Goal: Task Accomplishment & Management: Complete application form

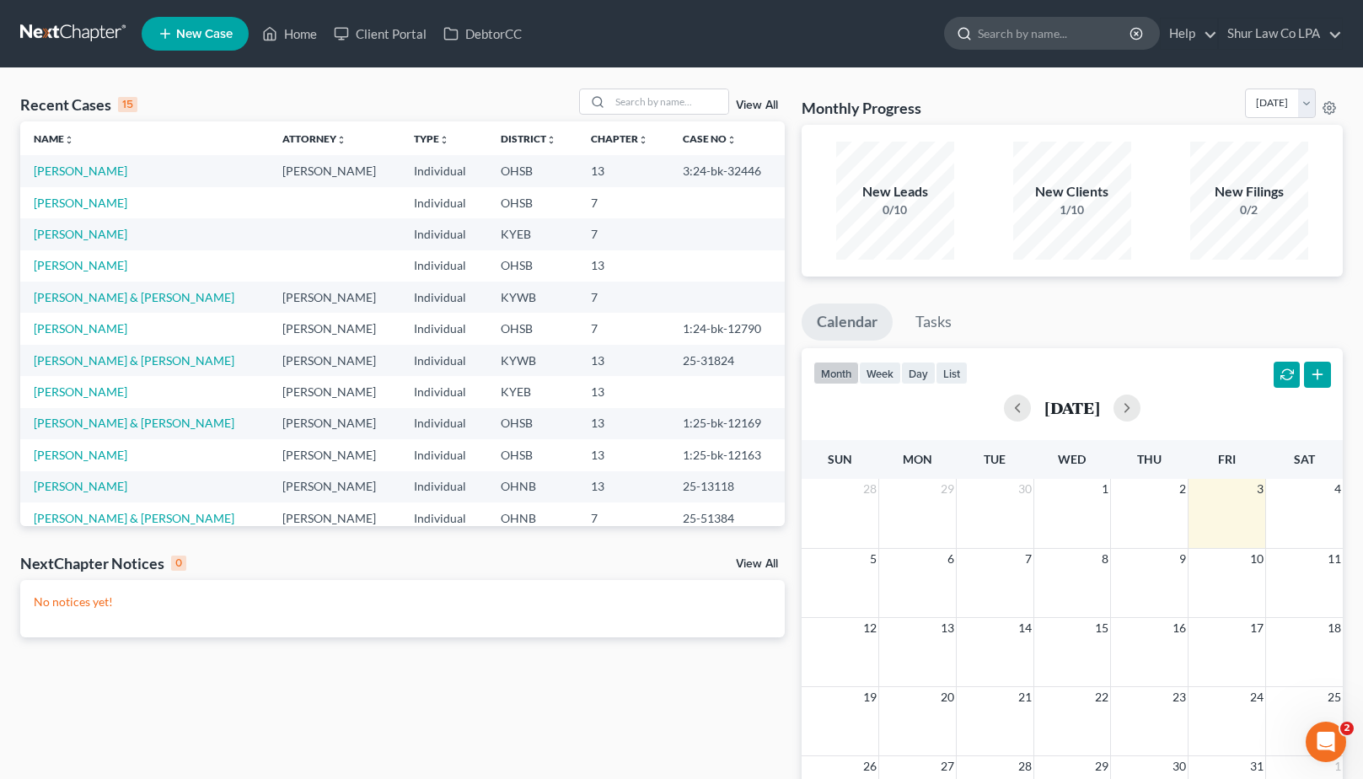
click at [1010, 29] on input "search" at bounding box center [1055, 33] width 154 height 31
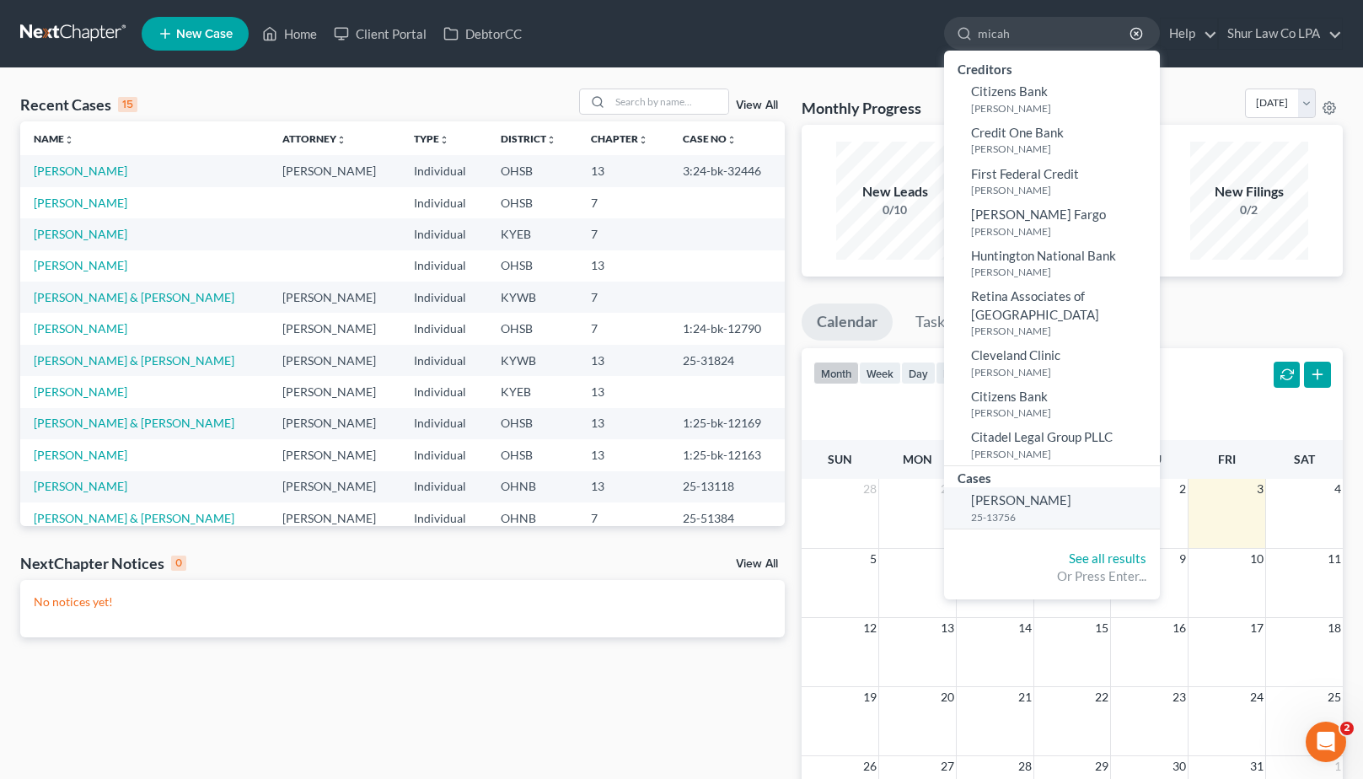
type input "micah"
click at [1008, 492] on span "[PERSON_NAME]" at bounding box center [1021, 499] width 100 height 15
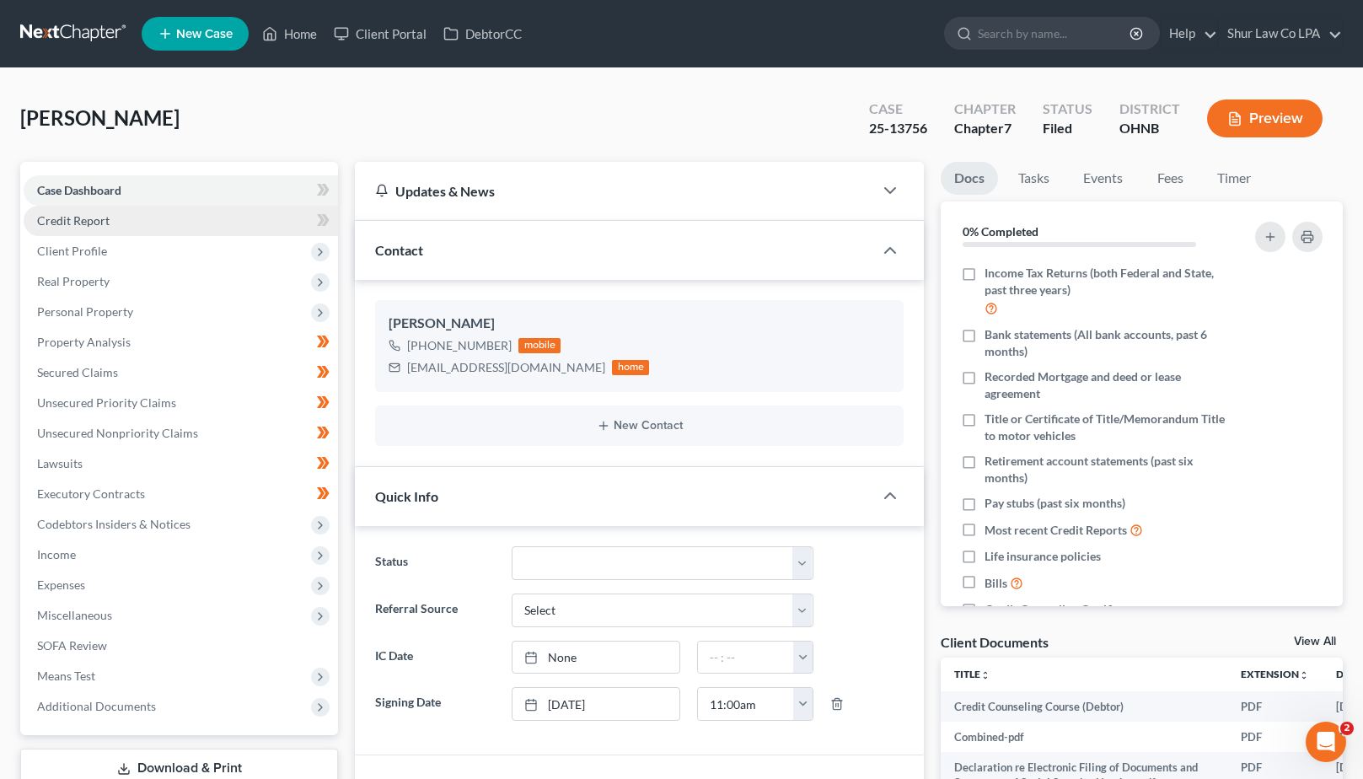
click at [135, 224] on link "Credit Report" at bounding box center [181, 221] width 314 height 30
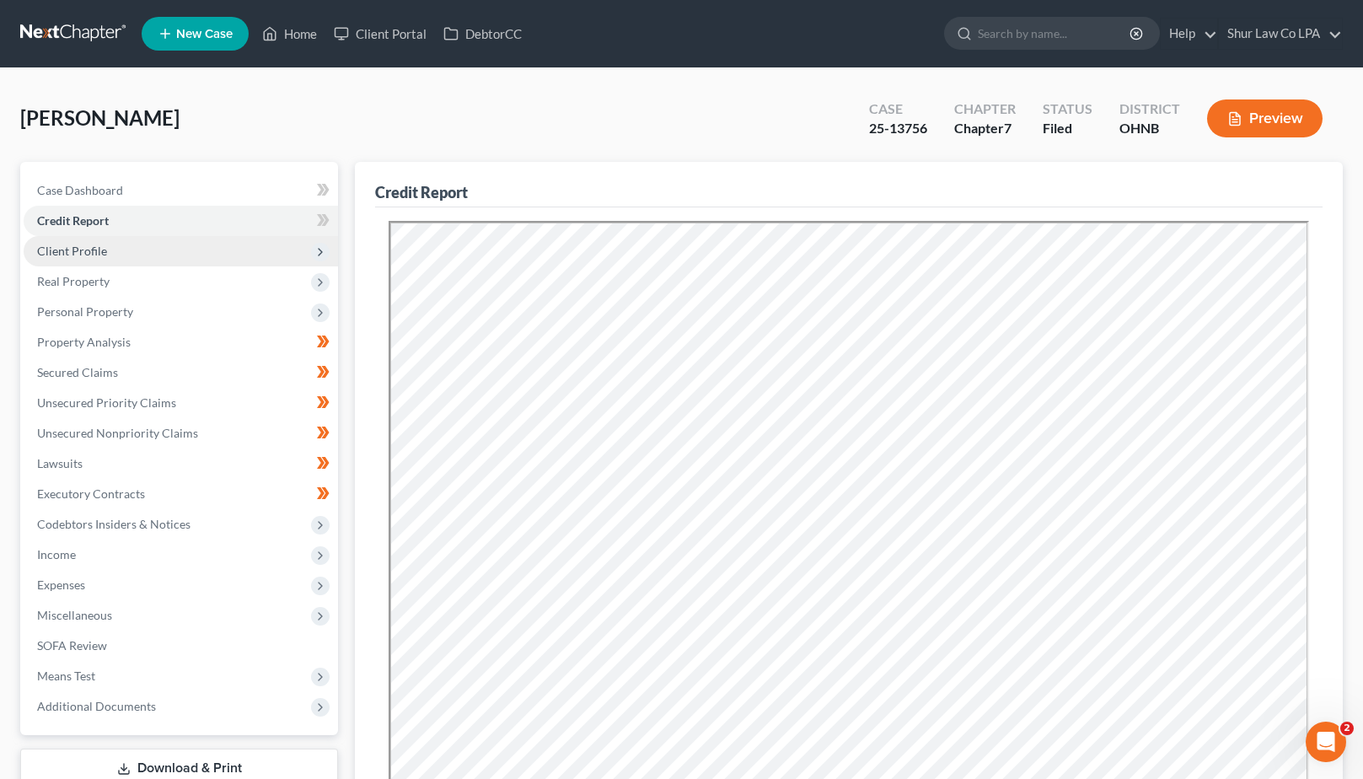
click at [127, 247] on span "Client Profile" at bounding box center [181, 251] width 314 height 30
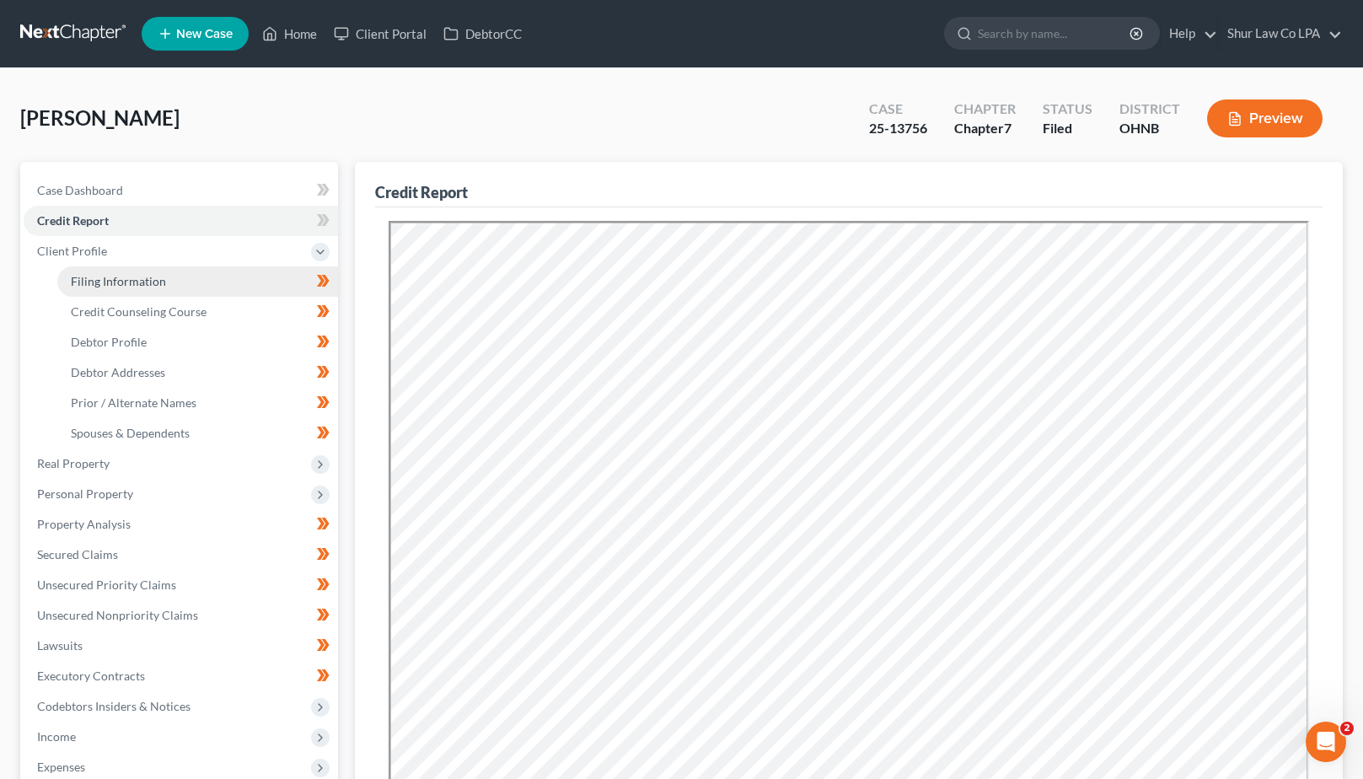
click at [121, 282] on span "Filing Information" at bounding box center [118, 281] width 95 height 14
select select "1"
select select "0"
select select "36"
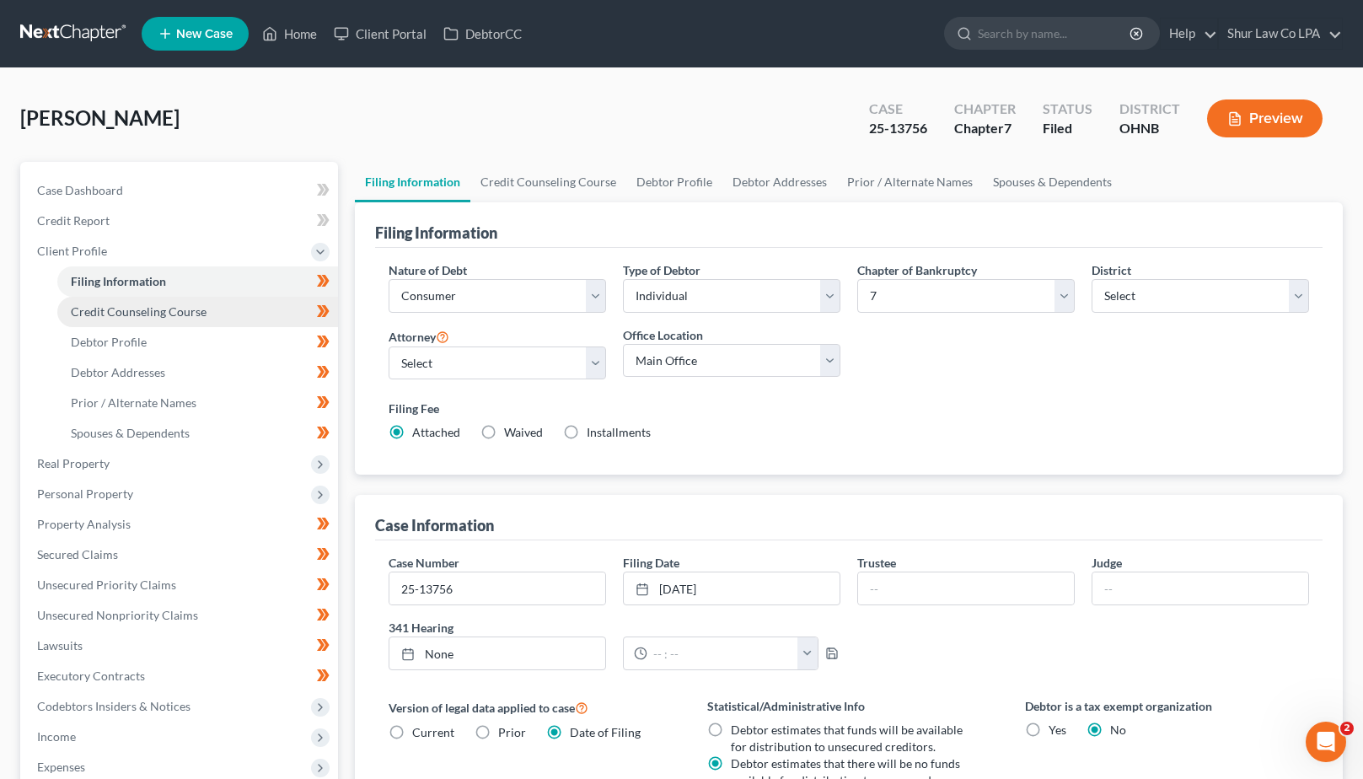
click at [138, 313] on span "Credit Counseling Course" at bounding box center [139, 311] width 136 height 14
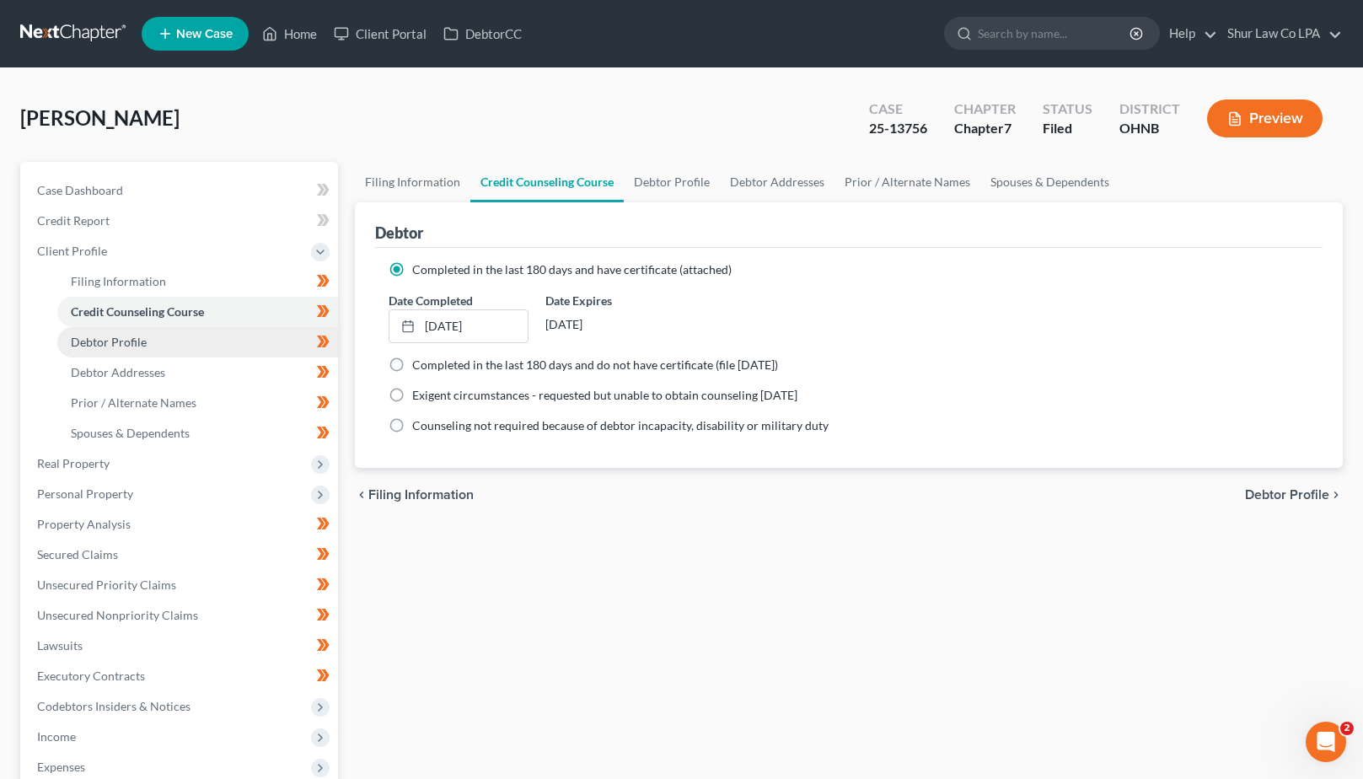
click at [135, 340] on span "Debtor Profile" at bounding box center [109, 342] width 76 height 14
select select "1"
select select "3"
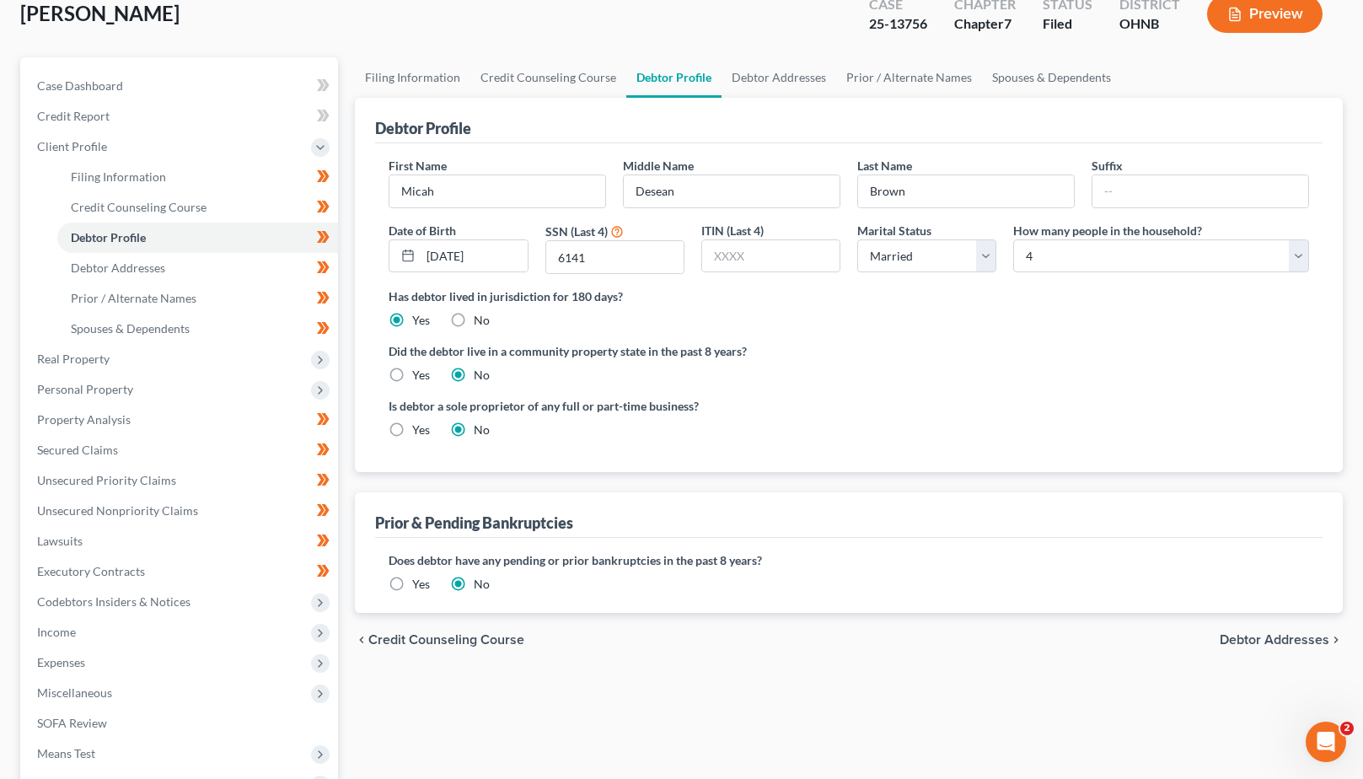
scroll to position [125, 0]
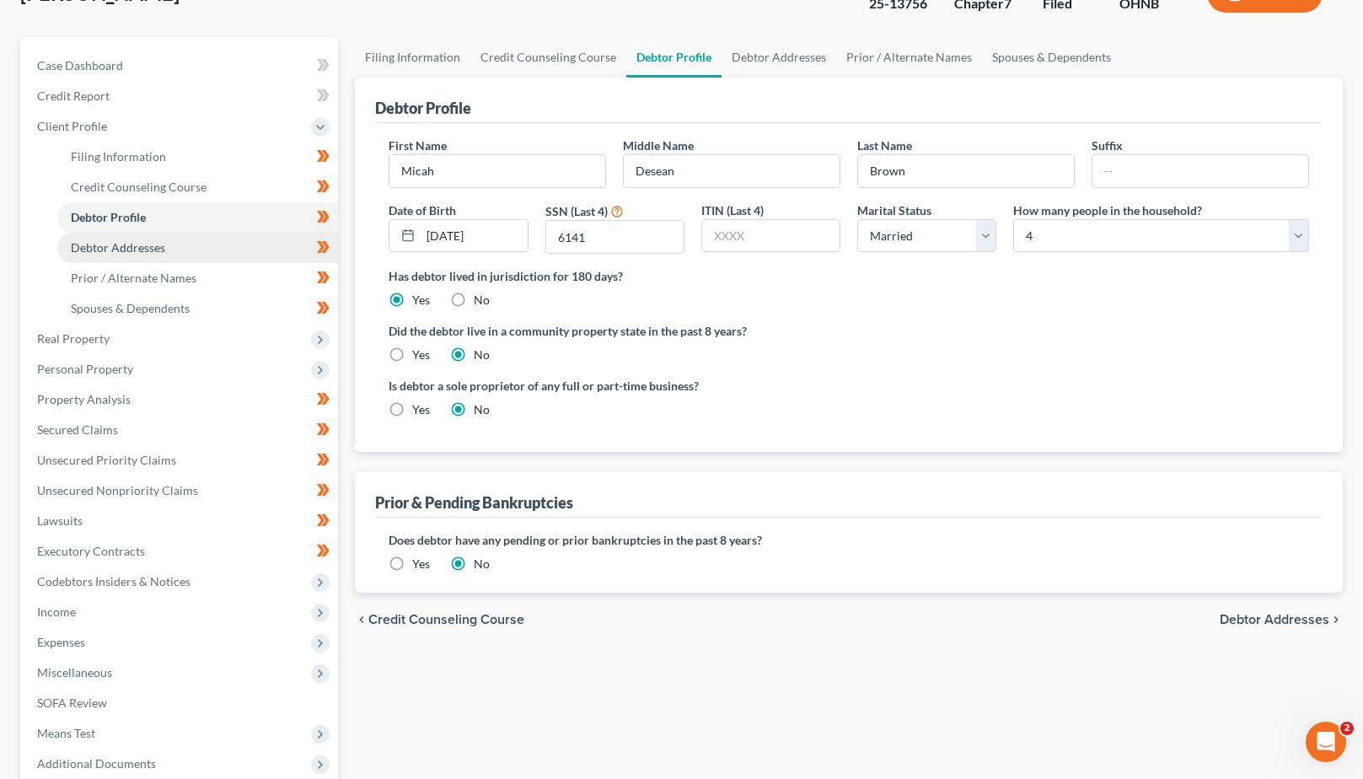
click at [134, 246] on span "Debtor Addresses" at bounding box center [118, 247] width 94 height 14
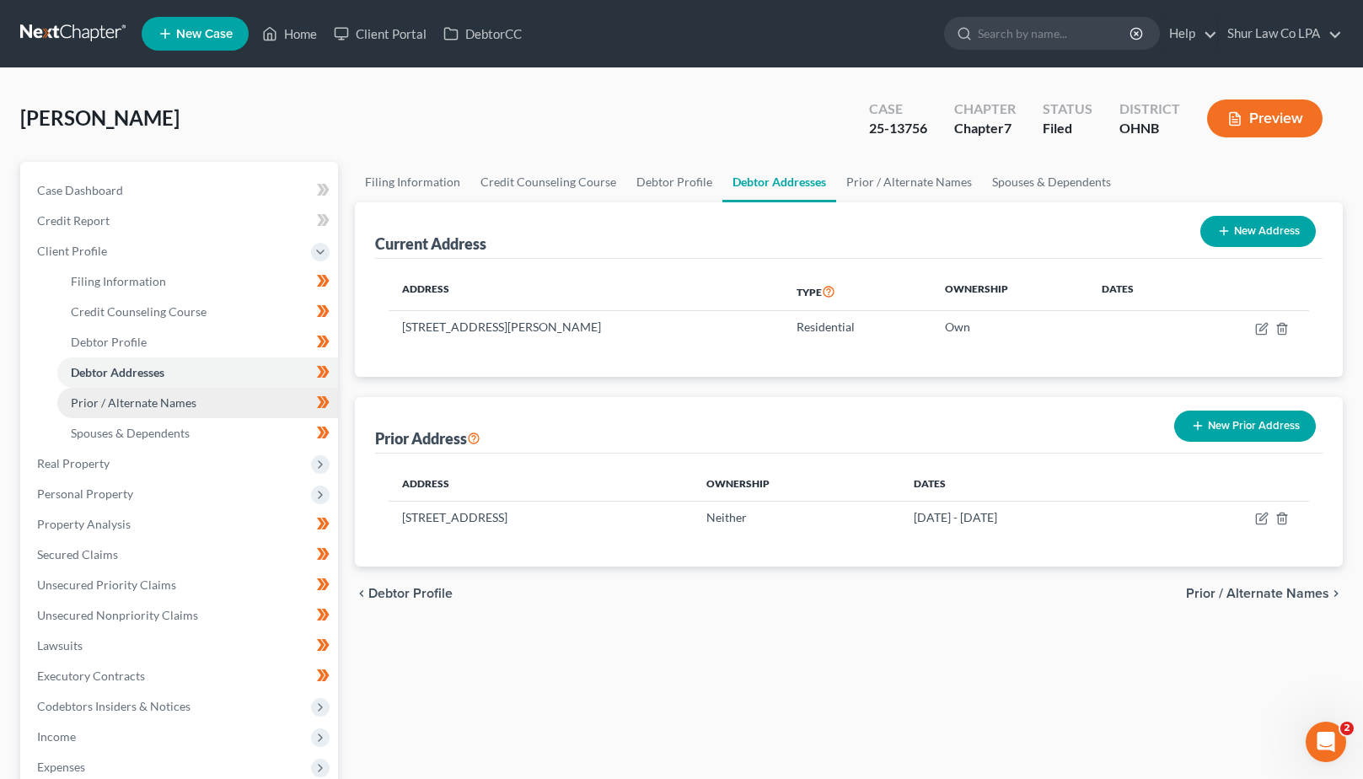
click at [160, 398] on span "Prior / Alternate Names" at bounding box center [134, 402] width 126 height 14
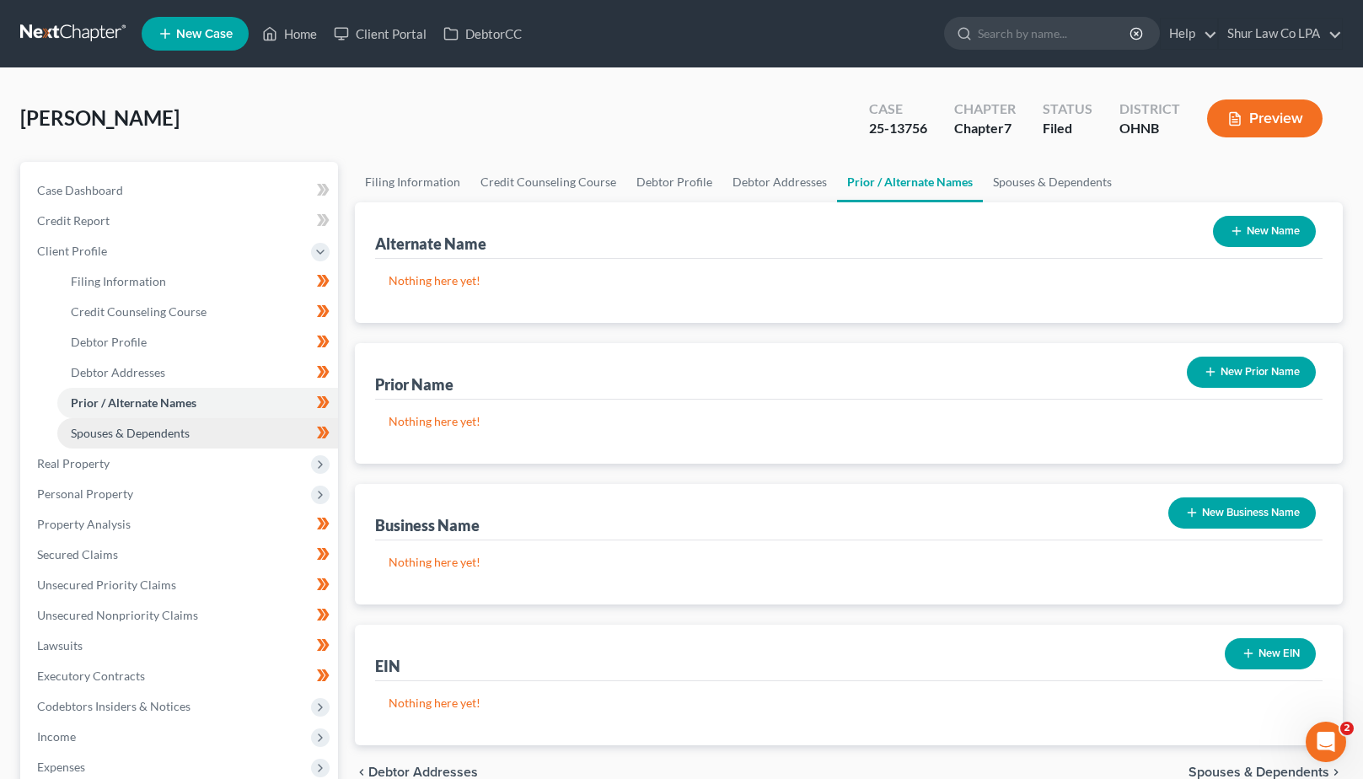
click at [158, 430] on span "Spouses & Dependents" at bounding box center [130, 433] width 119 height 14
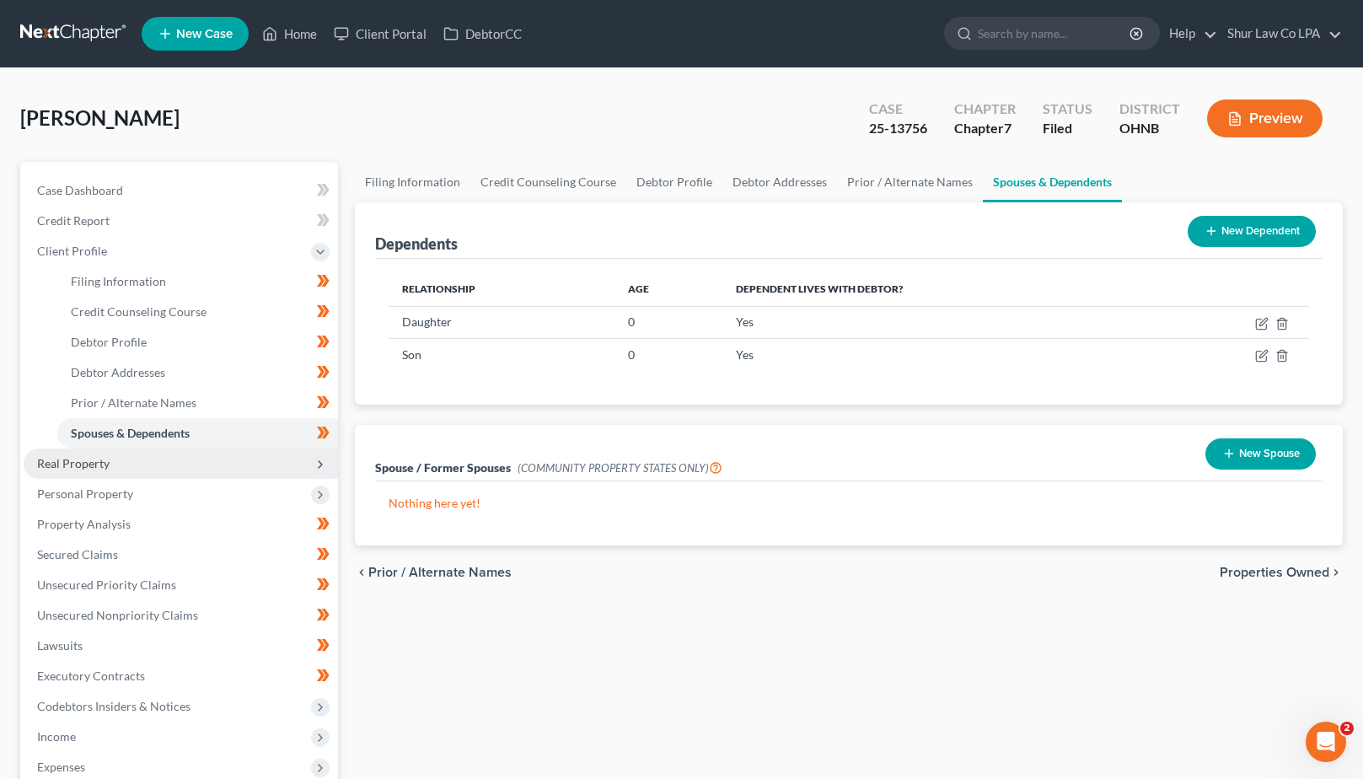
click at [78, 454] on span "Real Property" at bounding box center [181, 463] width 314 height 30
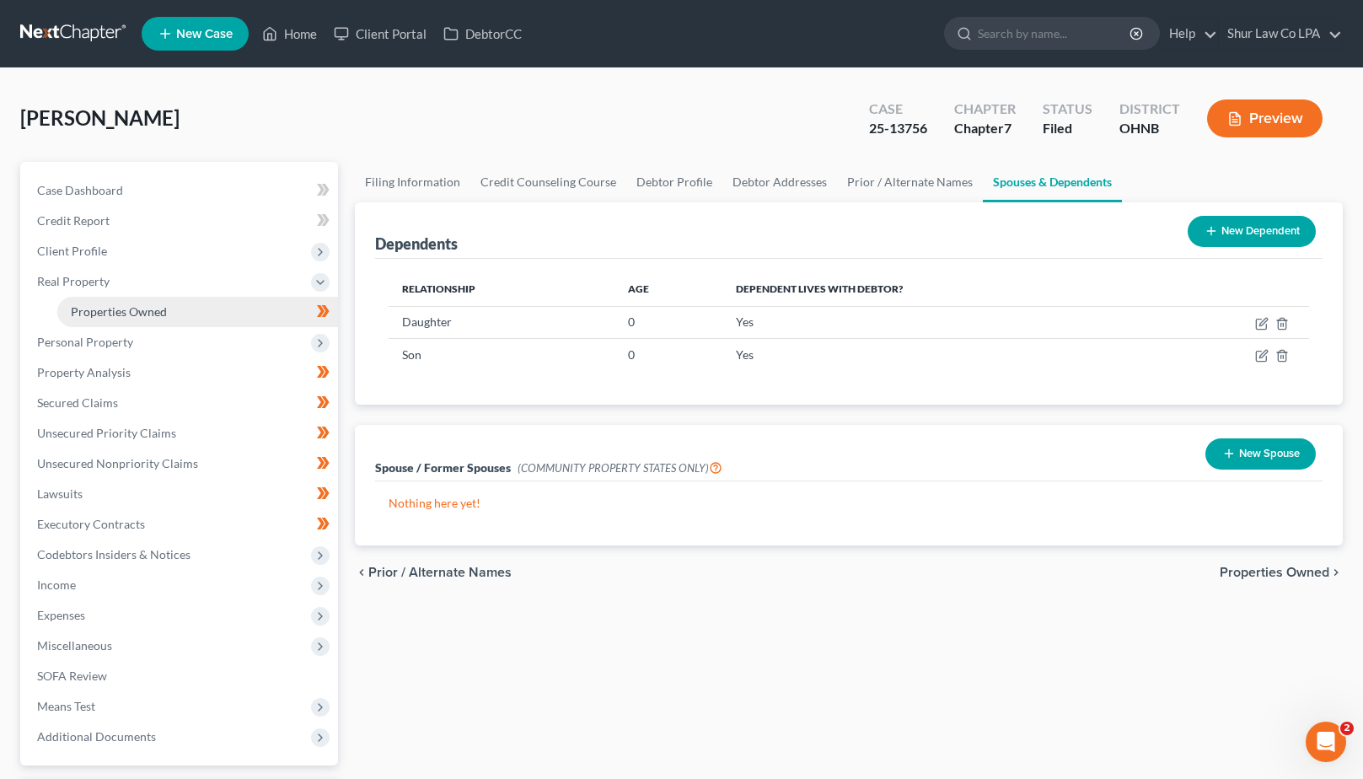
click at [175, 306] on link "Properties Owned" at bounding box center [197, 312] width 281 height 30
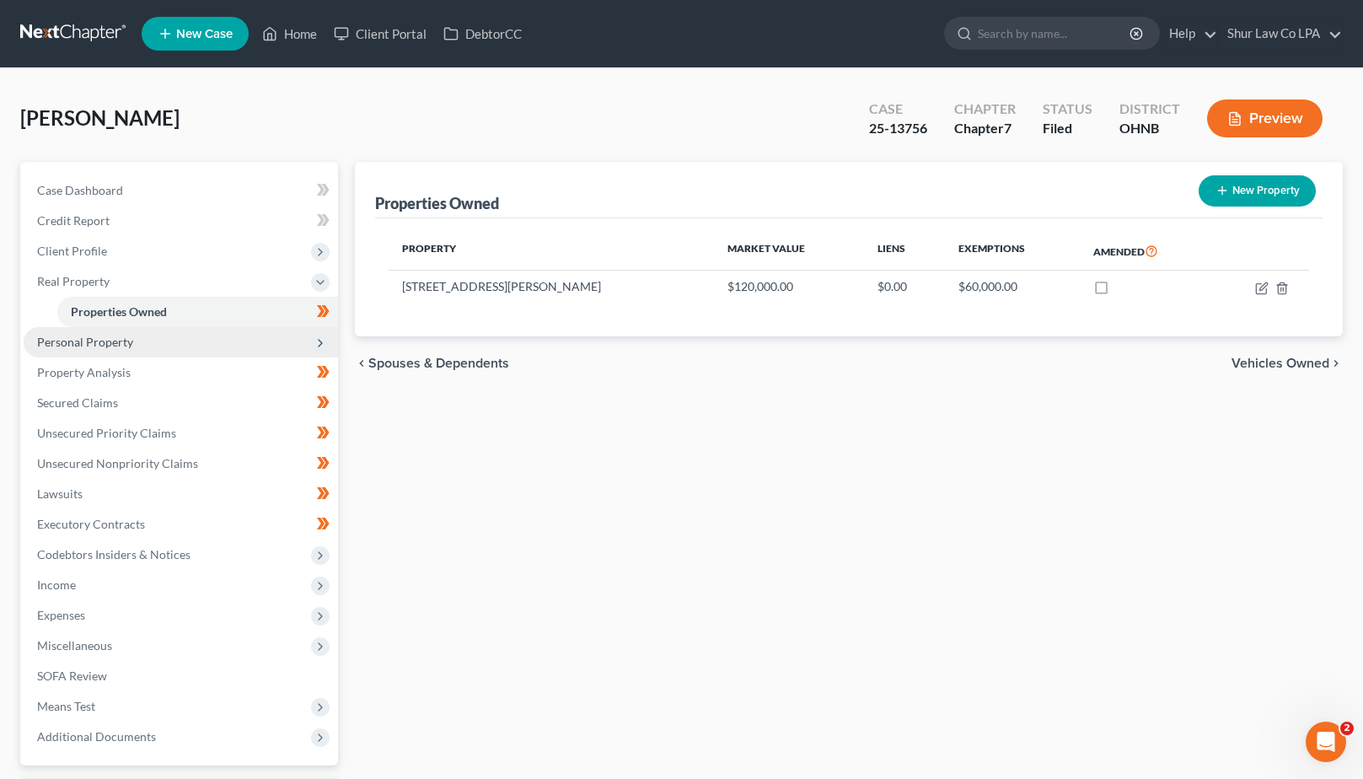
click at [125, 337] on span "Personal Property" at bounding box center [85, 342] width 96 height 14
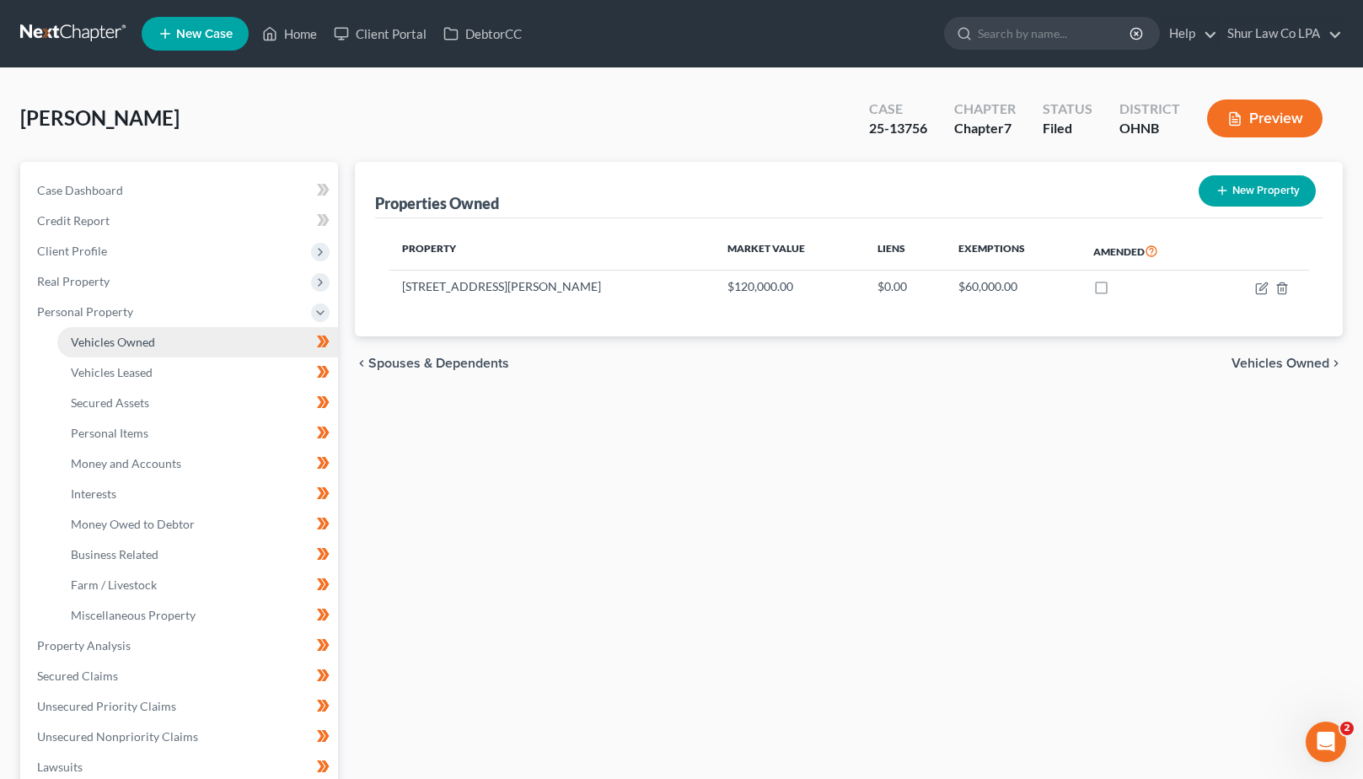
click at [137, 343] on span "Vehicles Owned" at bounding box center [113, 342] width 84 height 14
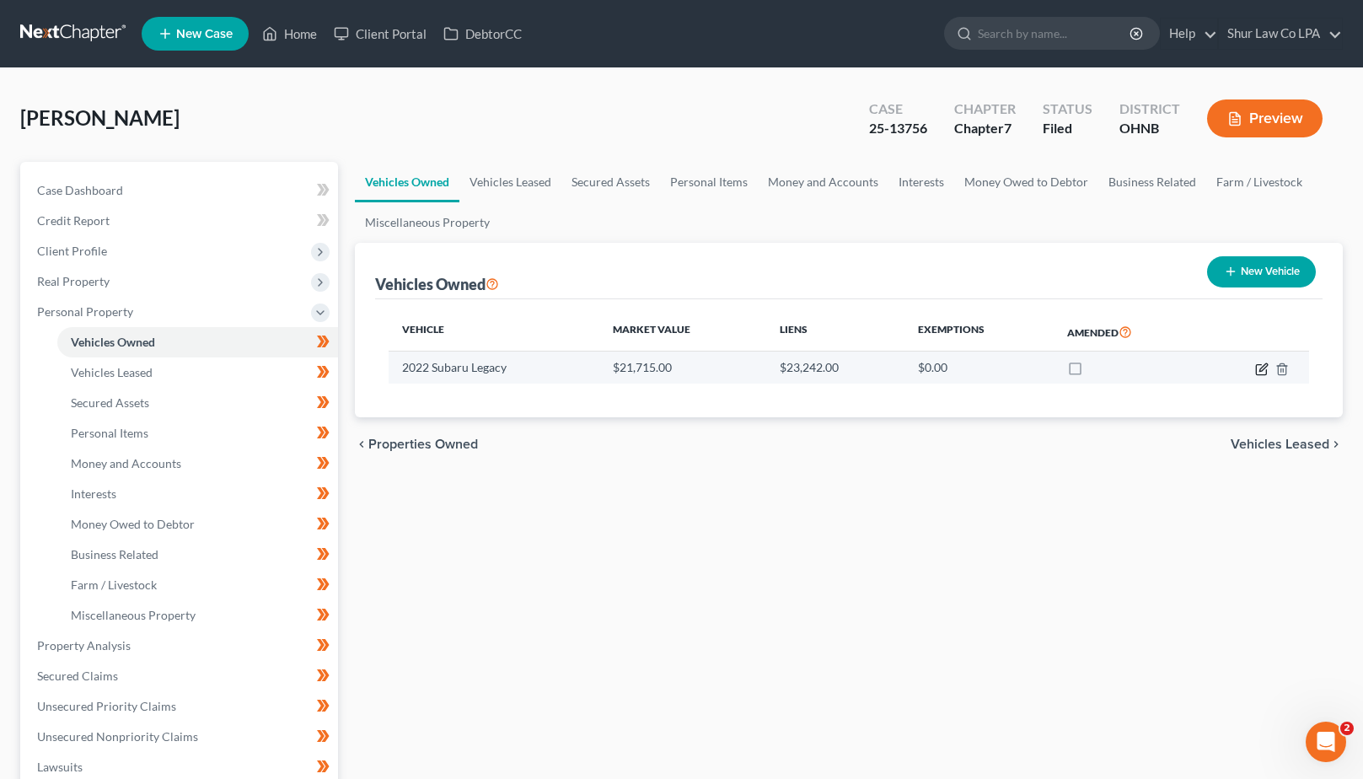
click at [1265, 362] on icon "button" at bounding box center [1261, 368] width 13 height 13
select select "0"
select select "4"
select select "2"
select select "0"
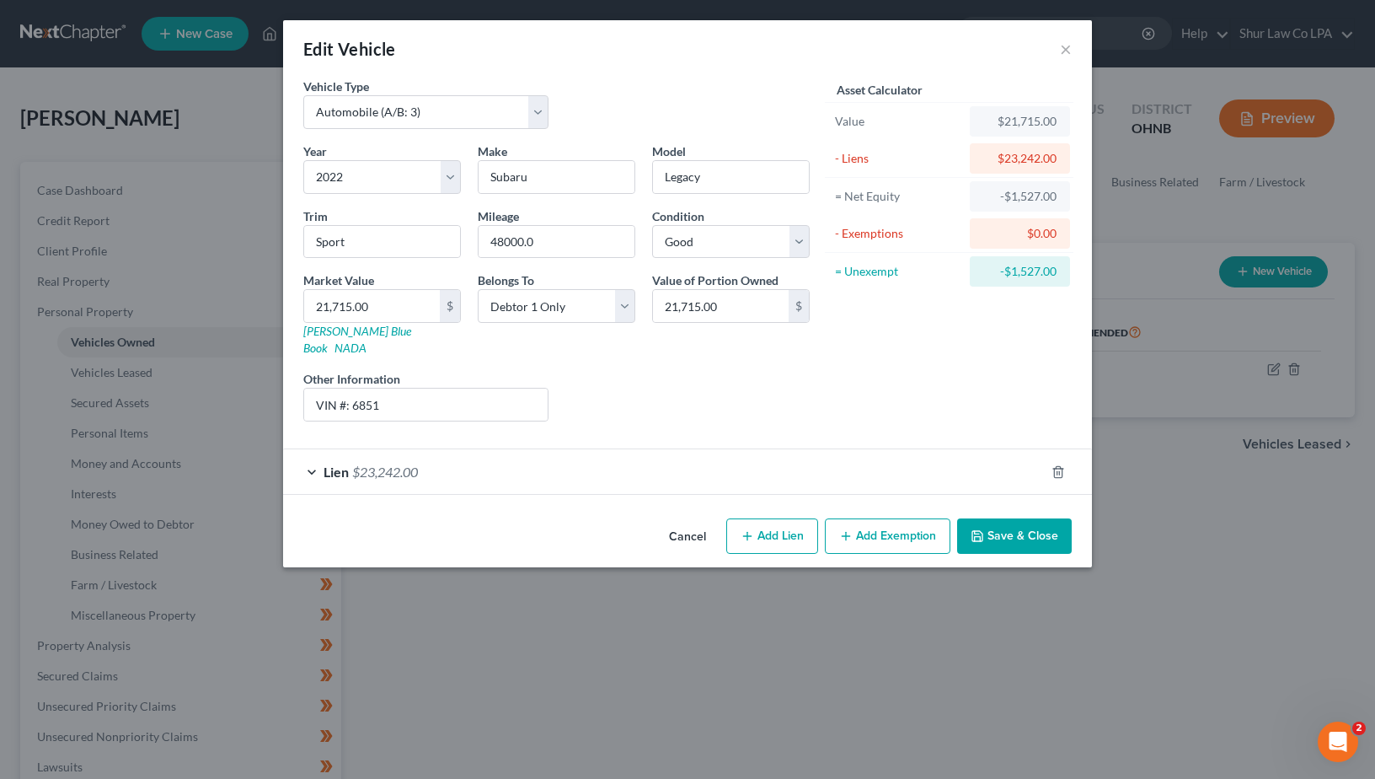
click at [753, 456] on div "Lien $23,242.00" at bounding box center [664, 471] width 762 height 45
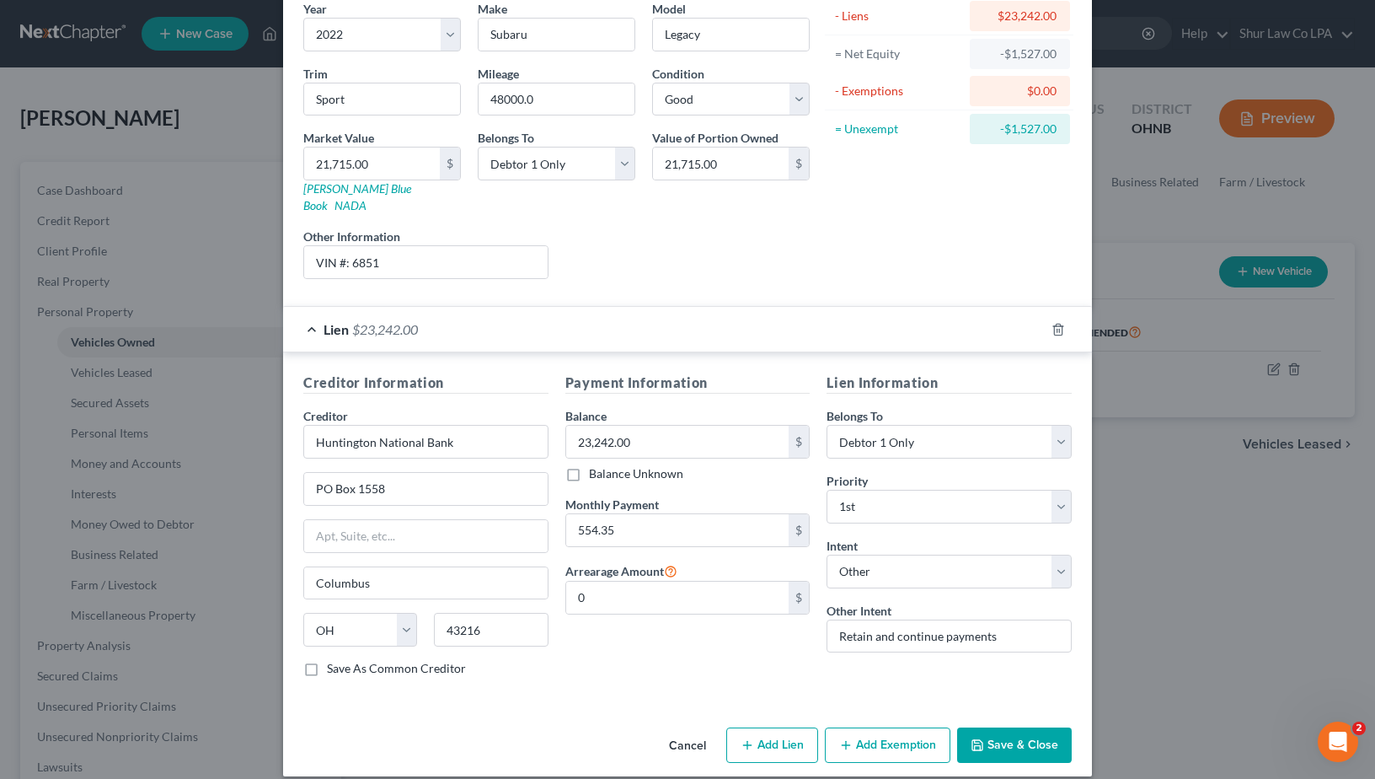
scroll to position [139, 0]
